Goal: Transaction & Acquisition: Book appointment/travel/reservation

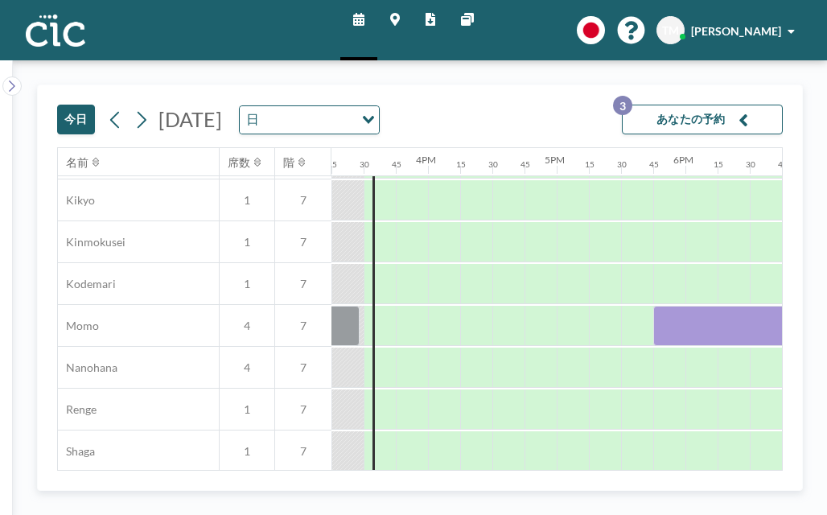
scroll to position [683, 1963]
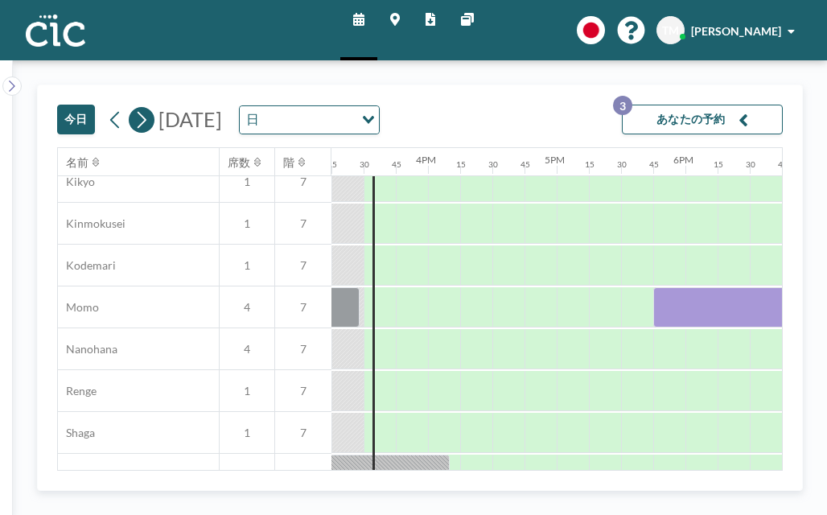
click at [138, 121] on icon at bounding box center [141, 120] width 15 height 24
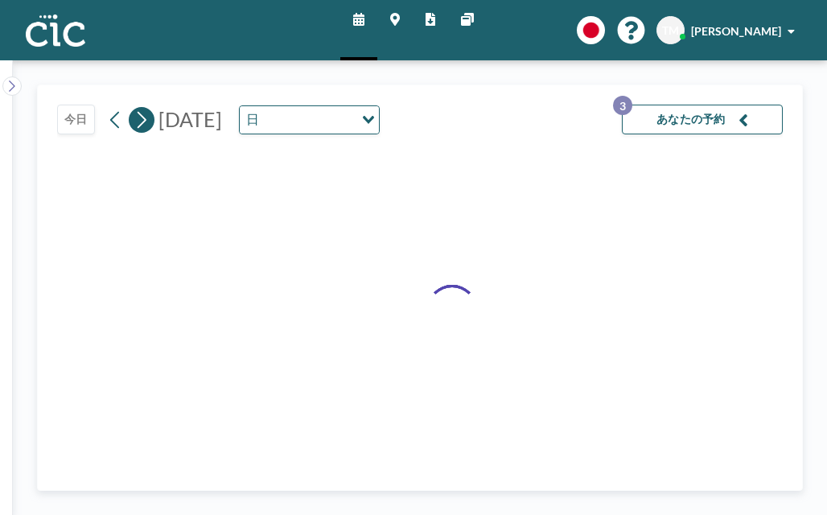
click at [138, 121] on icon at bounding box center [141, 120] width 15 height 24
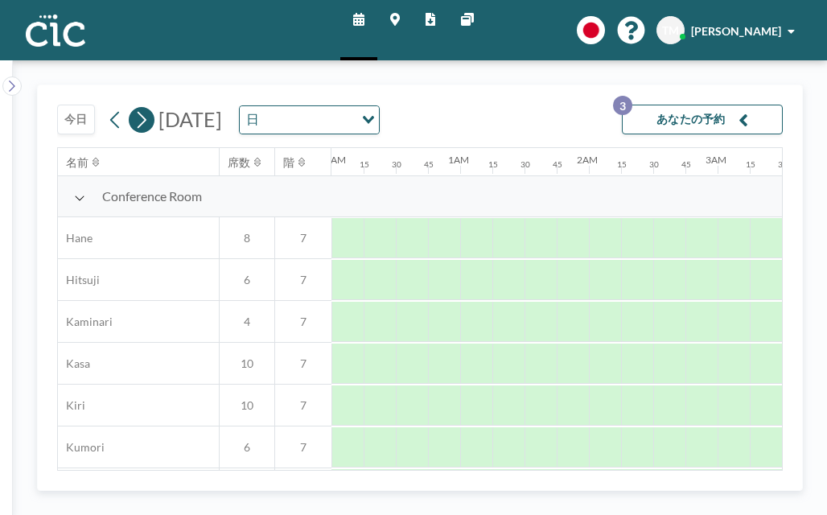
click at [138, 121] on icon at bounding box center [141, 120] width 15 height 24
click at [141, 121] on icon at bounding box center [141, 120] width 15 height 24
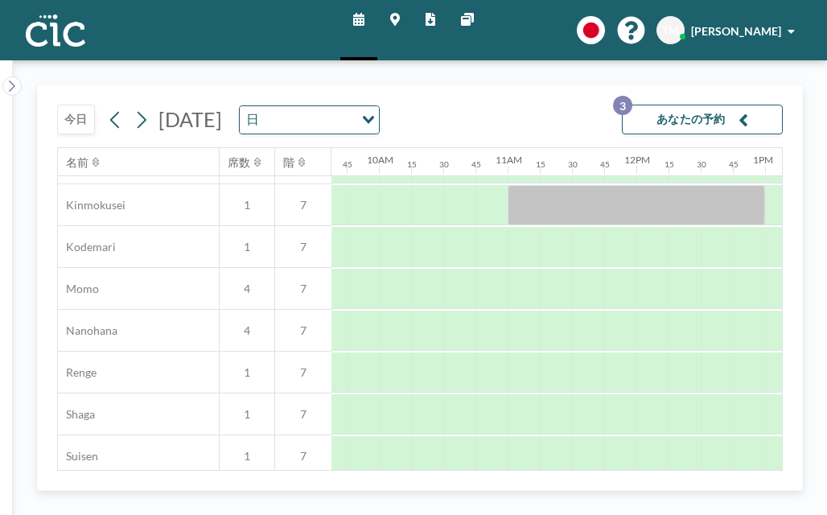
scroll to position [701, 1240]
click at [396, 294] on div at bounding box center [394, 289] width 32 height 40
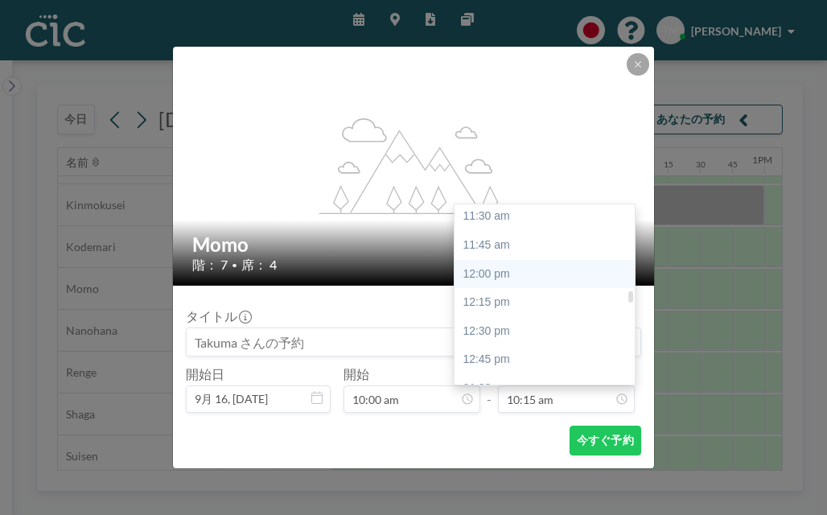
scroll to position [1320, 0]
click at [513, 267] on div "12:00 pm" at bounding box center [548, 273] width 188 height 29
type input "12:00 pm"
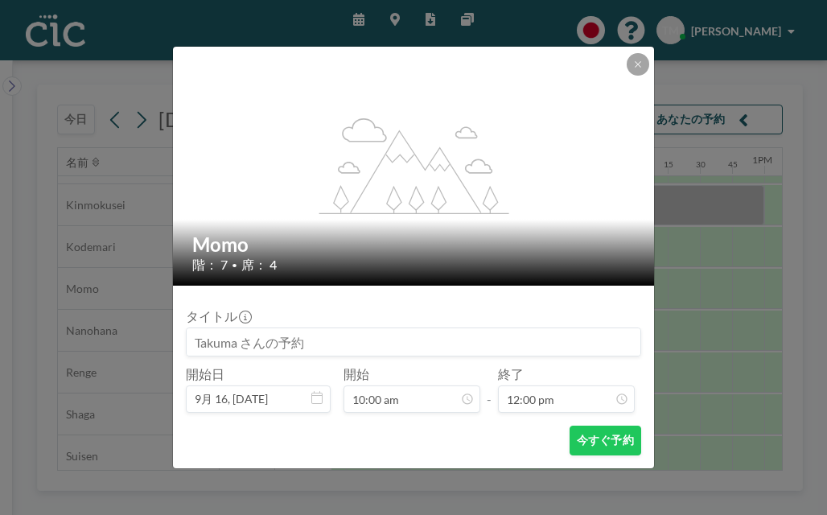
scroll to position [1375, 0]
click at [610, 436] on button "今すぐ予約" at bounding box center [605, 440] width 72 height 30
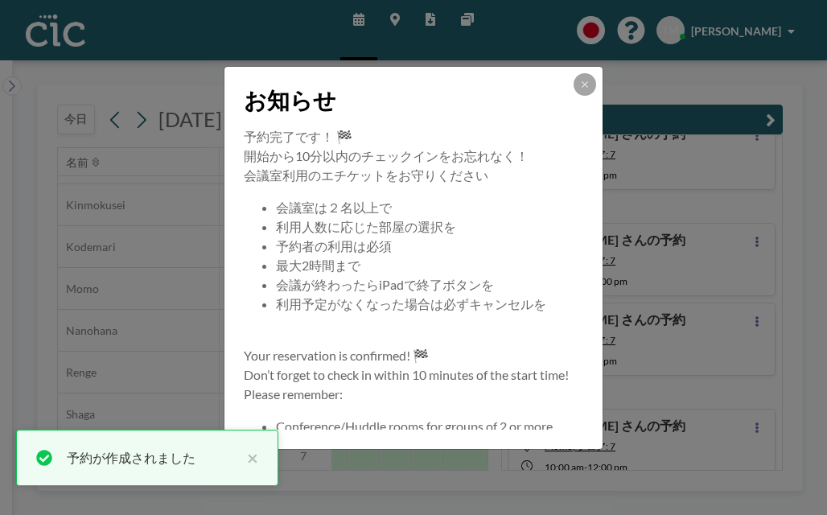
scroll to position [60, 0]
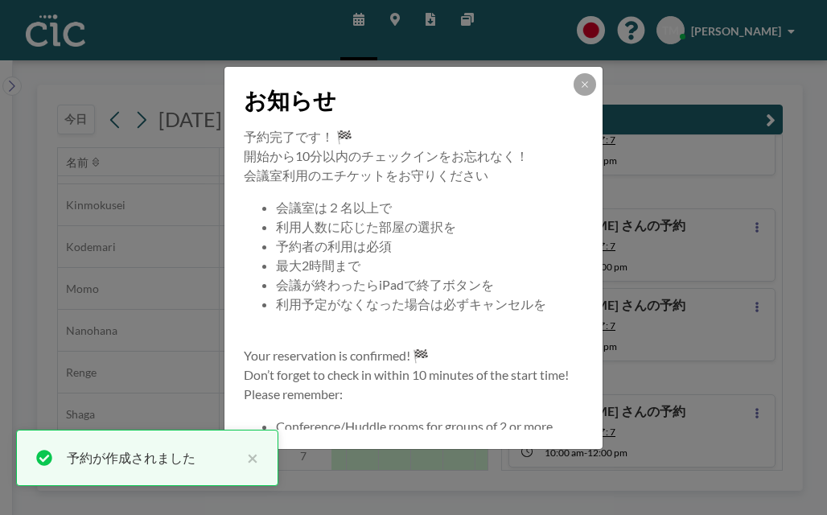
click at [772, 190] on div "お知らせ 予約完了です！ 🏁 開始から10分以内のチェックインをお忘れなく！ 会議室利用のエチケットをお守りください 会議室は２名以上で 利用人数に応じた部屋…" at bounding box center [413, 257] width 827 height 515
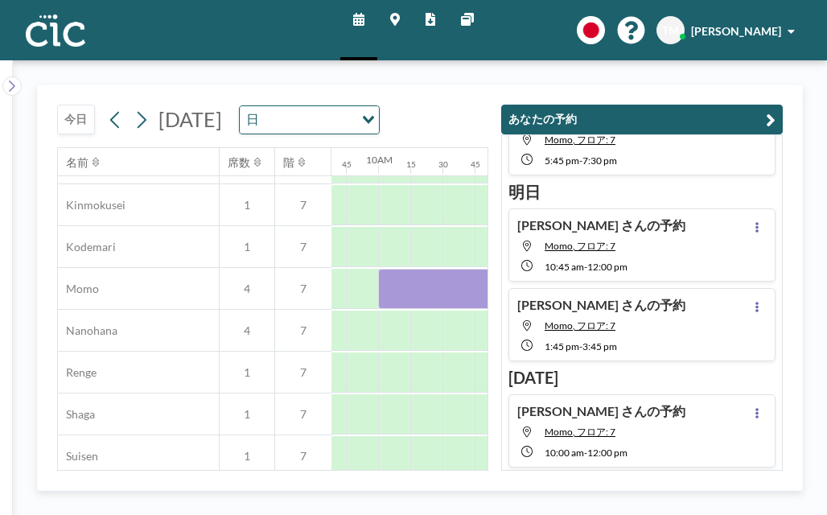
click at [771, 117] on icon "button" at bounding box center [771, 119] width 10 height 19
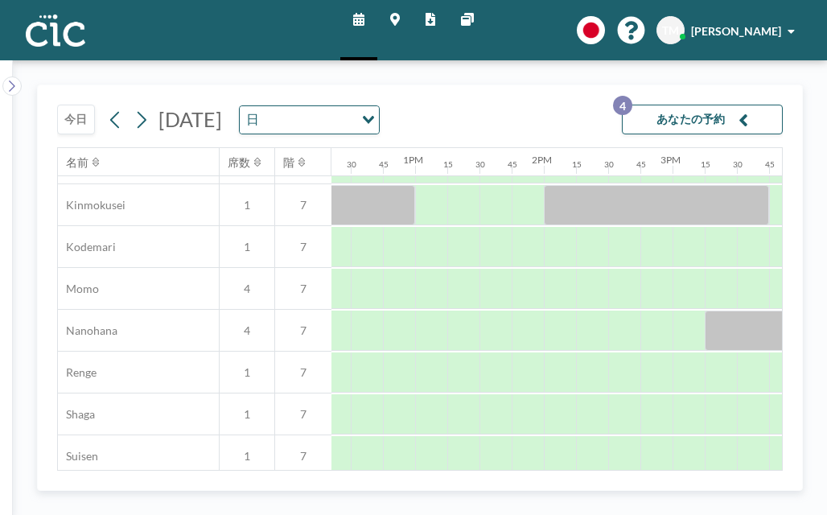
scroll to position [701, 1593]
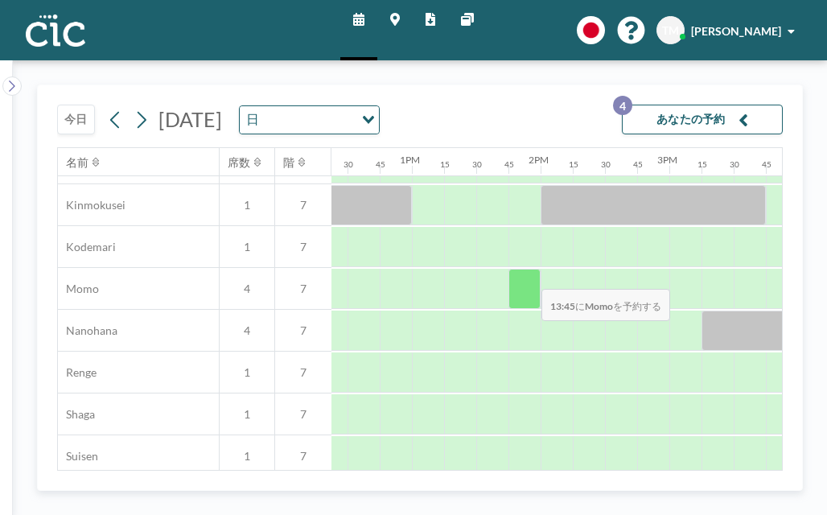
click at [528, 277] on div at bounding box center [524, 289] width 32 height 40
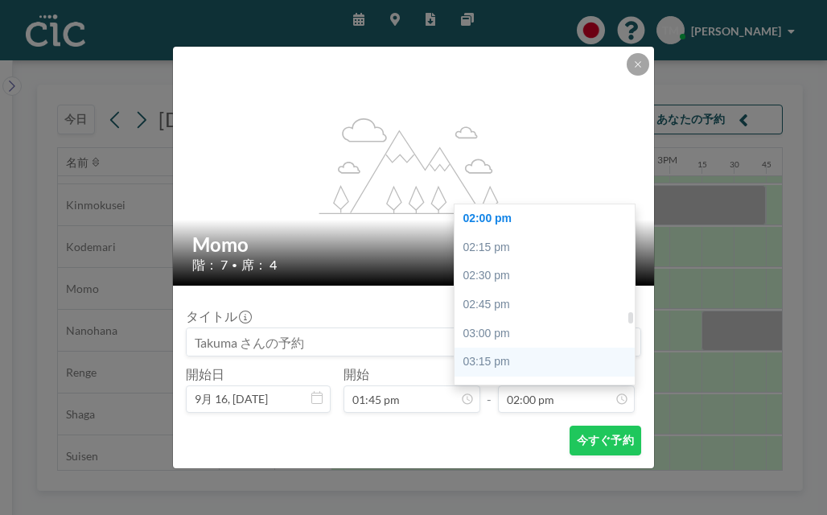
scroll to position [1647, 0]
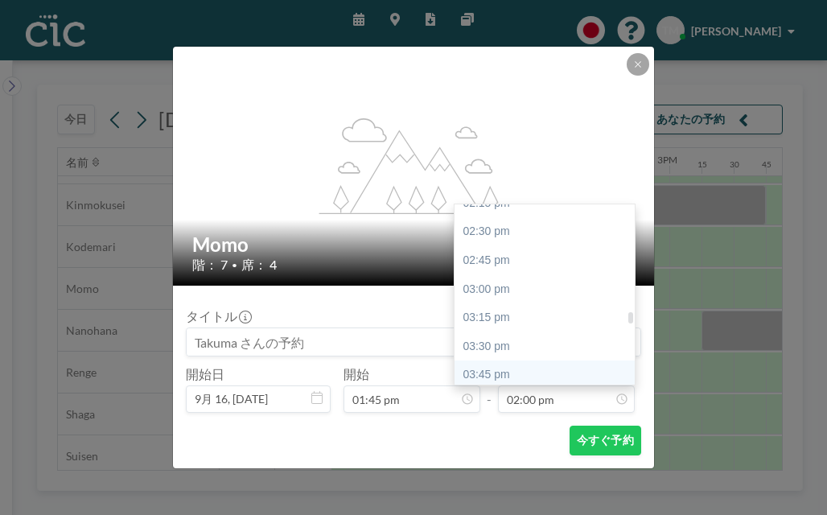
click at [521, 371] on div "03:45 pm" at bounding box center [548, 374] width 188 height 29
type input "03:45 pm"
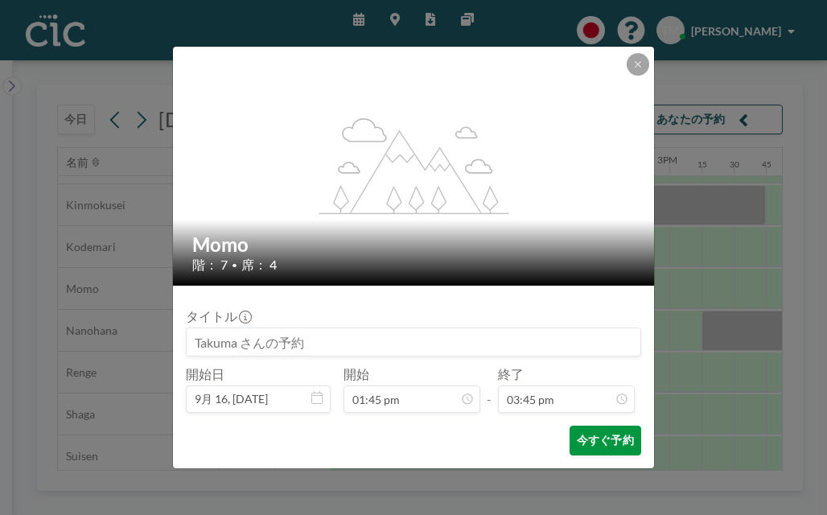
scroll to position [1803, 0]
click at [590, 440] on button "今すぐ予約" at bounding box center [605, 440] width 72 height 30
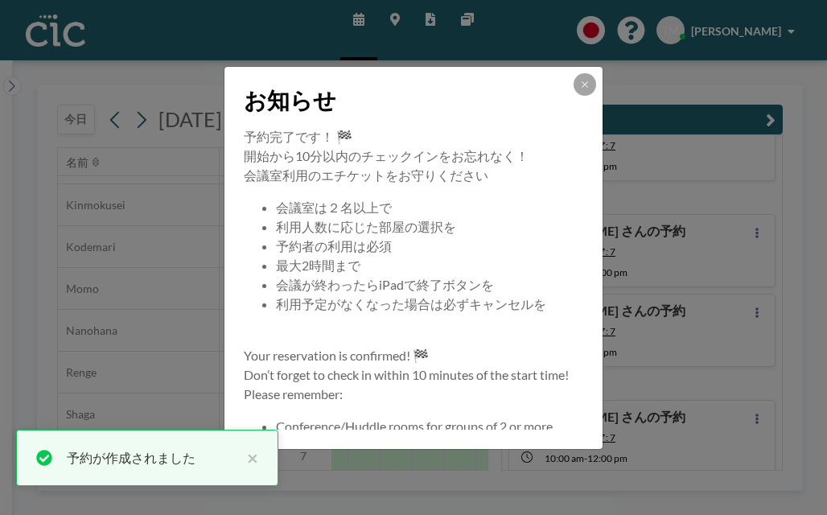
scroll to position [138, 0]
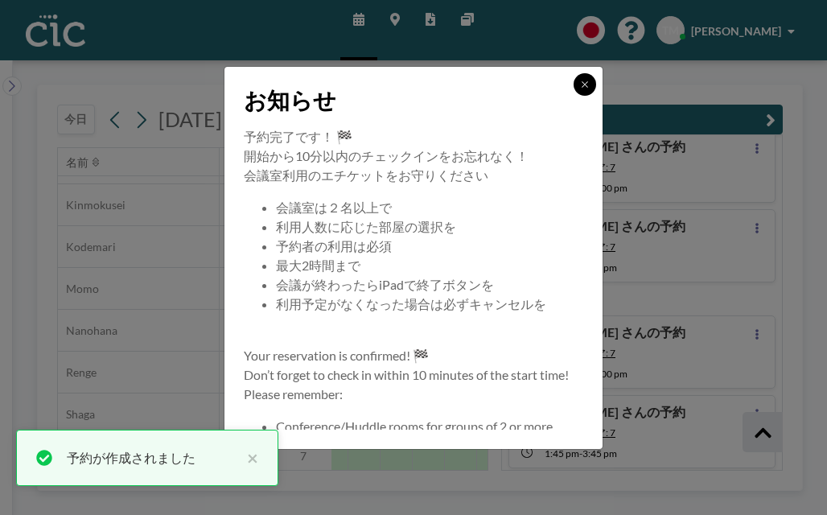
click at [587, 80] on icon at bounding box center [585, 85] width 10 height 10
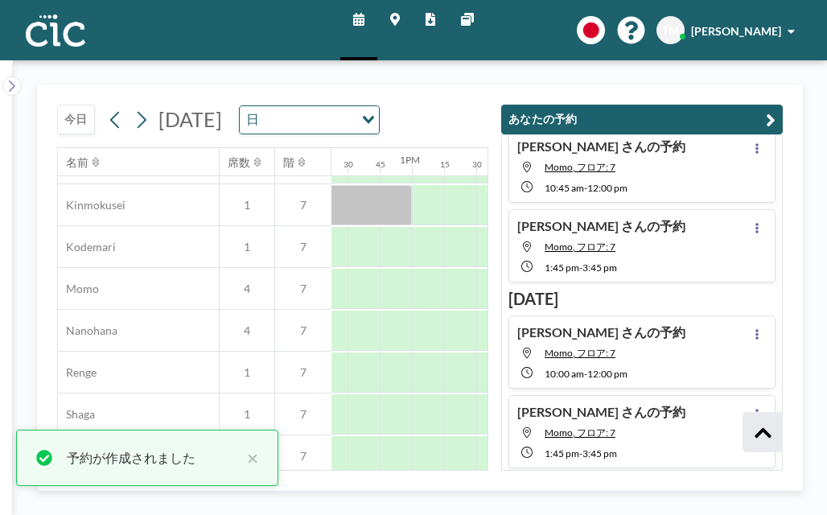
click at [775, 120] on icon "button" at bounding box center [771, 119] width 10 height 19
